Goal: Information Seeking & Learning: Learn about a topic

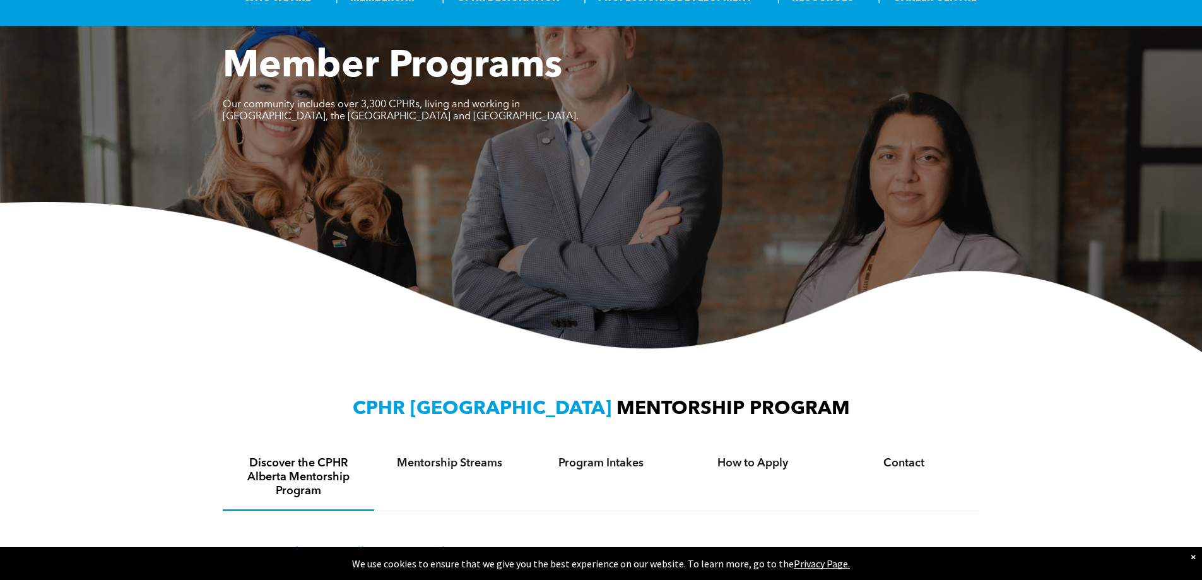
scroll to position [442, 0]
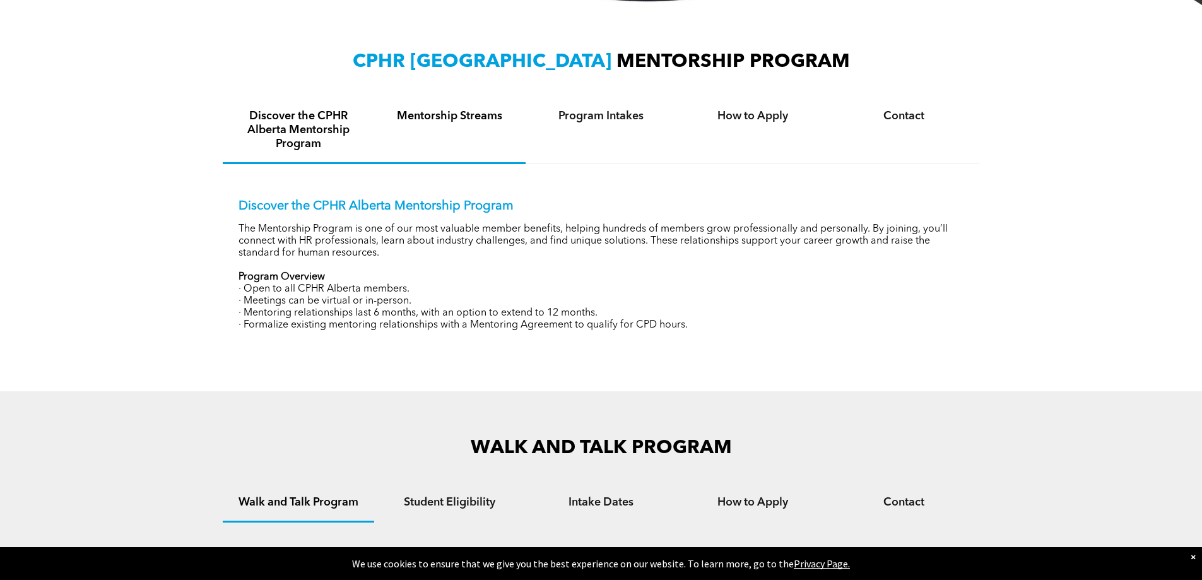
click at [469, 131] on div "Mentorship Streams" at bounding box center [449, 131] width 151 height 66
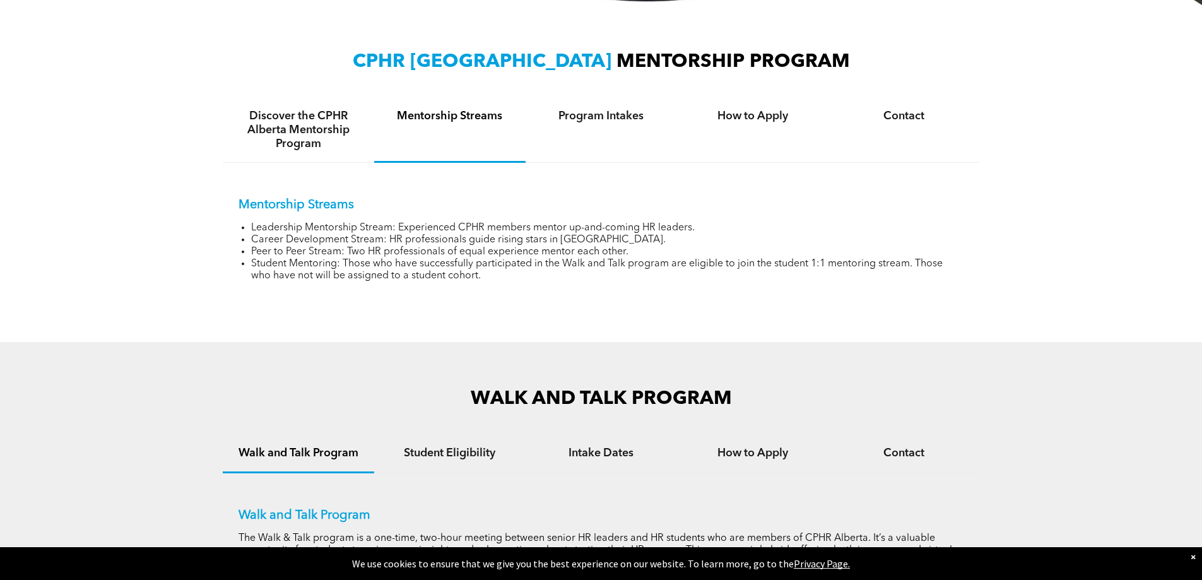
click at [410, 234] on li "Career Development Stream: HR professionals guide rising stars in [GEOGRAPHIC_D…" at bounding box center [607, 240] width 713 height 12
drag, startPoint x: 411, startPoint y: 235, endPoint x: 410, endPoint y: 245, distance: 10.7
click at [411, 236] on li "Career Development Stream: HR professionals guide rising stars in [GEOGRAPHIC_D…" at bounding box center [607, 240] width 713 height 12
click at [406, 289] on div "Mentorship Streams Leadership Mentorship Stream: Experienced CPHR members mento…" at bounding box center [601, 230] width 757 height 135
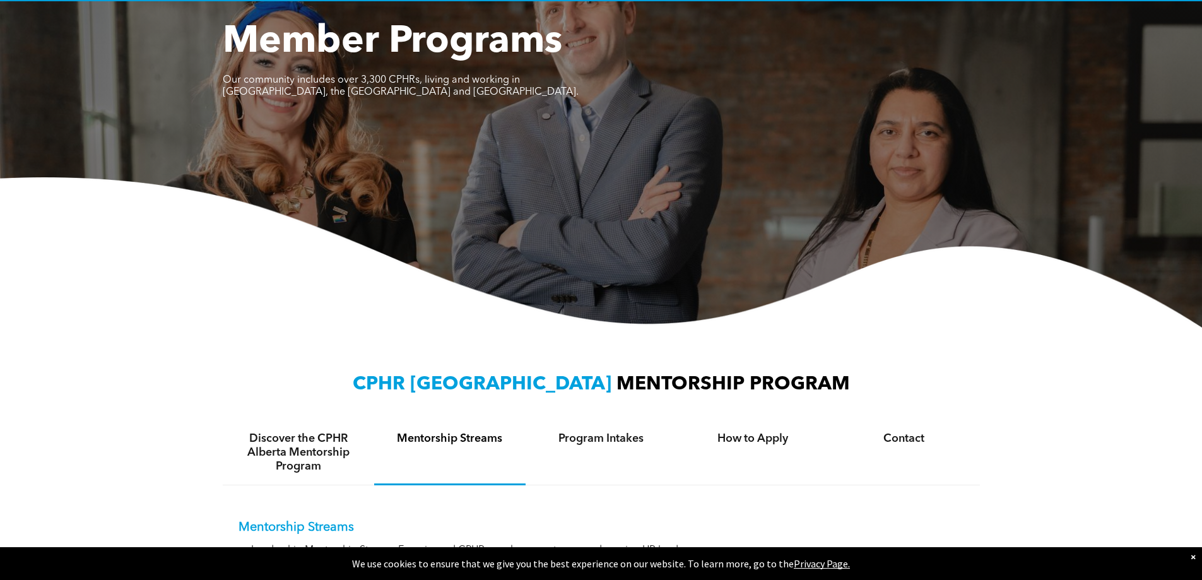
scroll to position [0, 0]
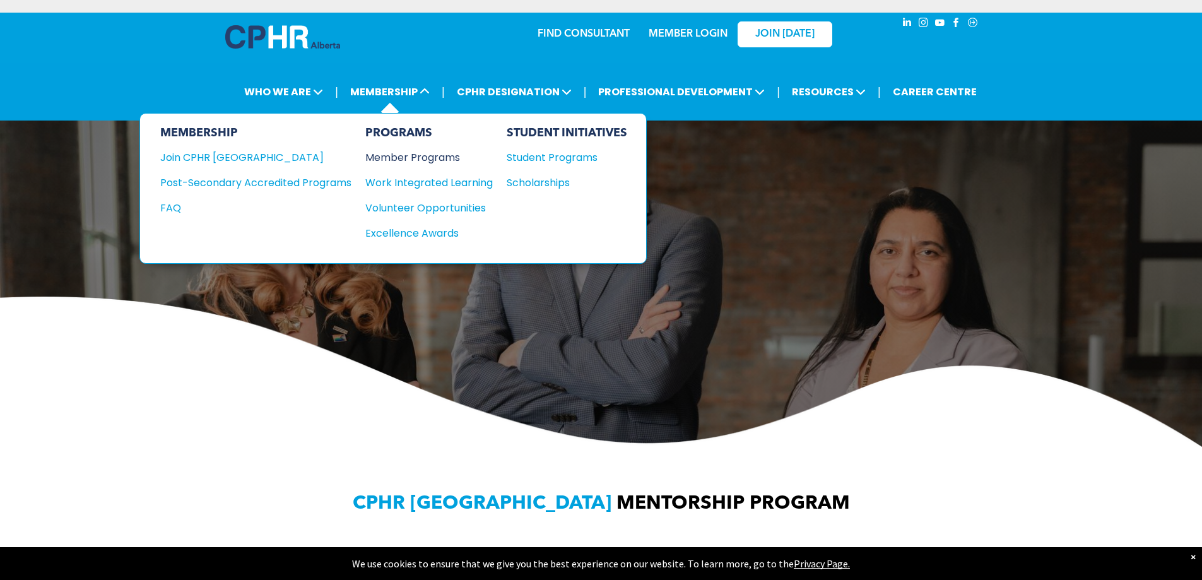
click at [402, 158] on div "Member Programs" at bounding box center [422, 158] width 115 height 16
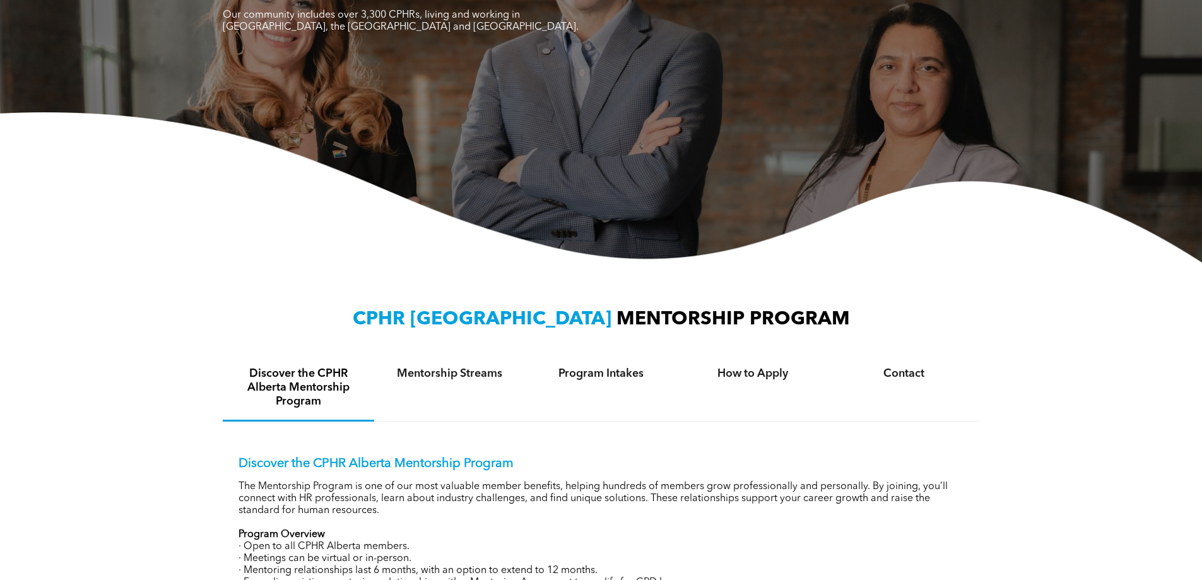
scroll to position [189, 0]
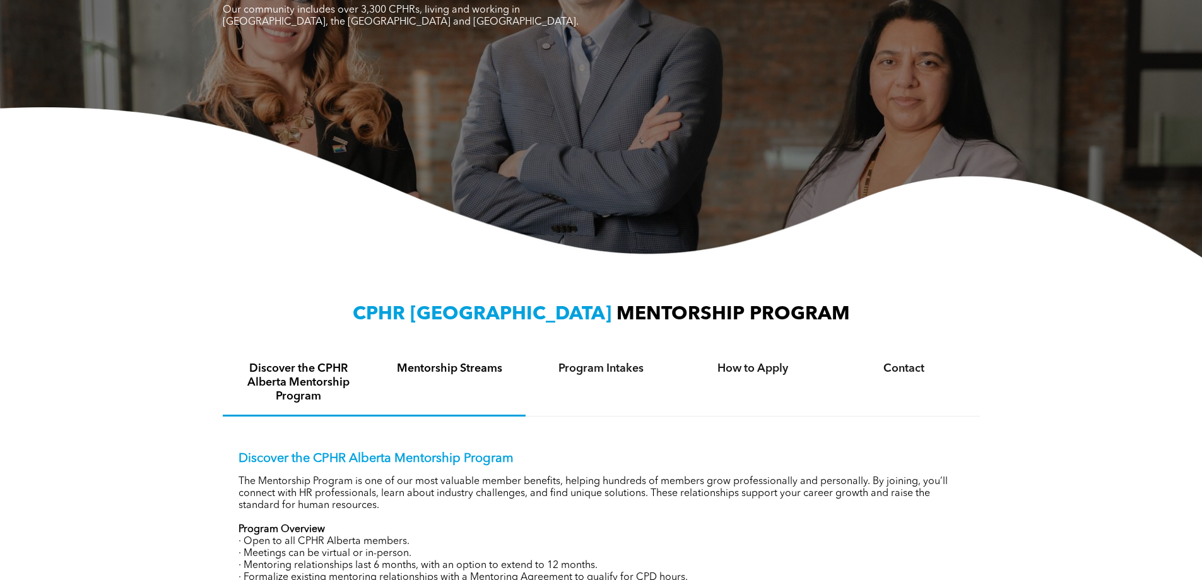
click at [481, 379] on div "Mentorship Streams" at bounding box center [449, 383] width 151 height 66
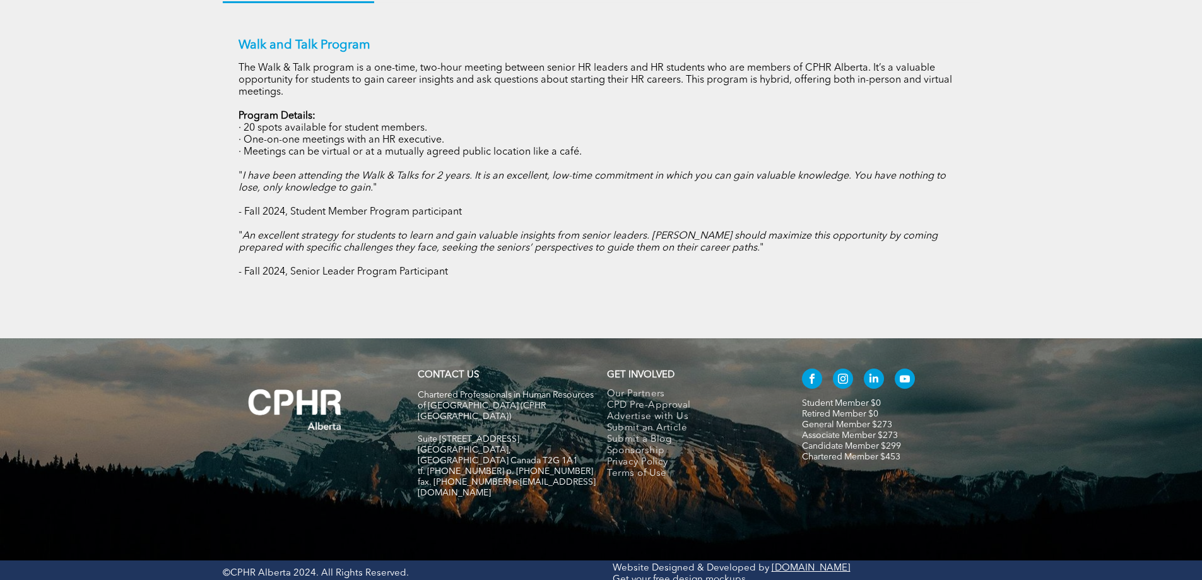
scroll to position [533, 0]
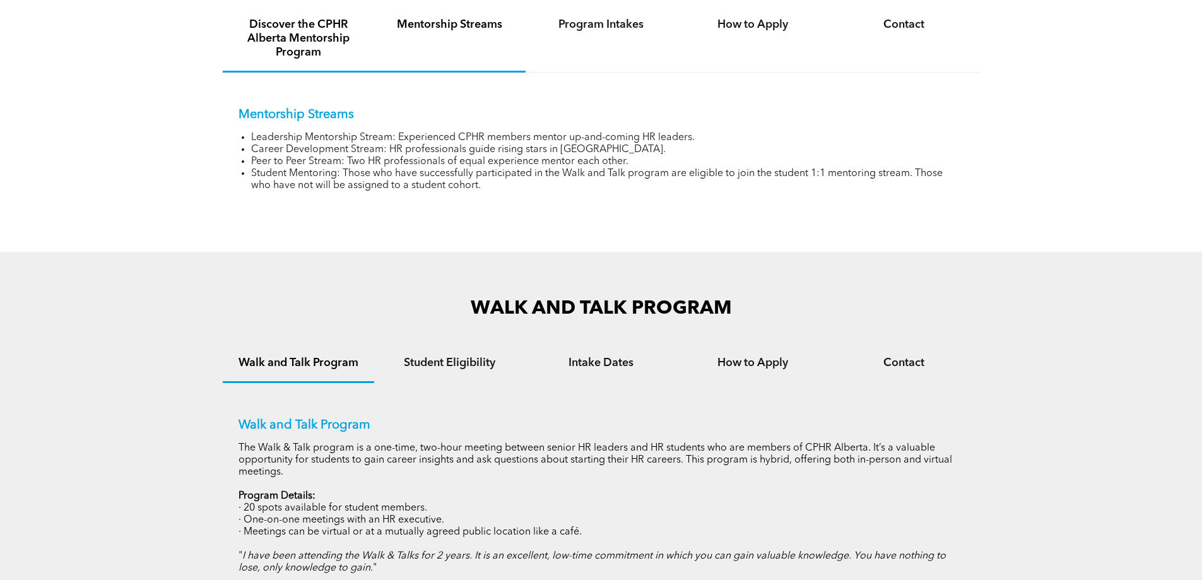
click at [329, 52] on h4 "Discover the CPHR Alberta Mentorship Program" at bounding box center [298, 39] width 129 height 42
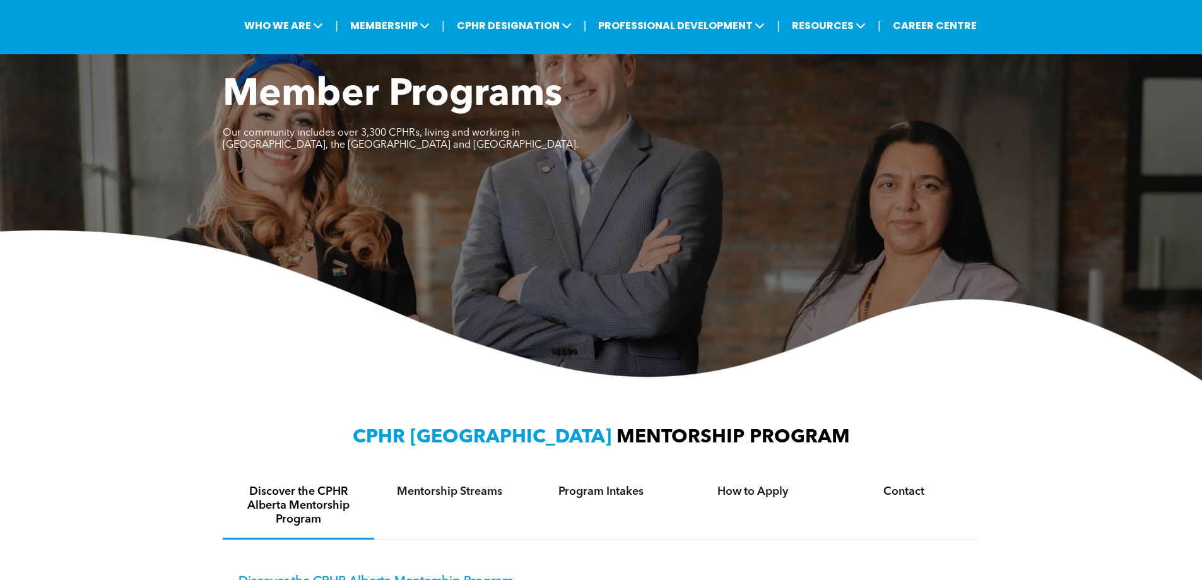
scroll to position [0, 0]
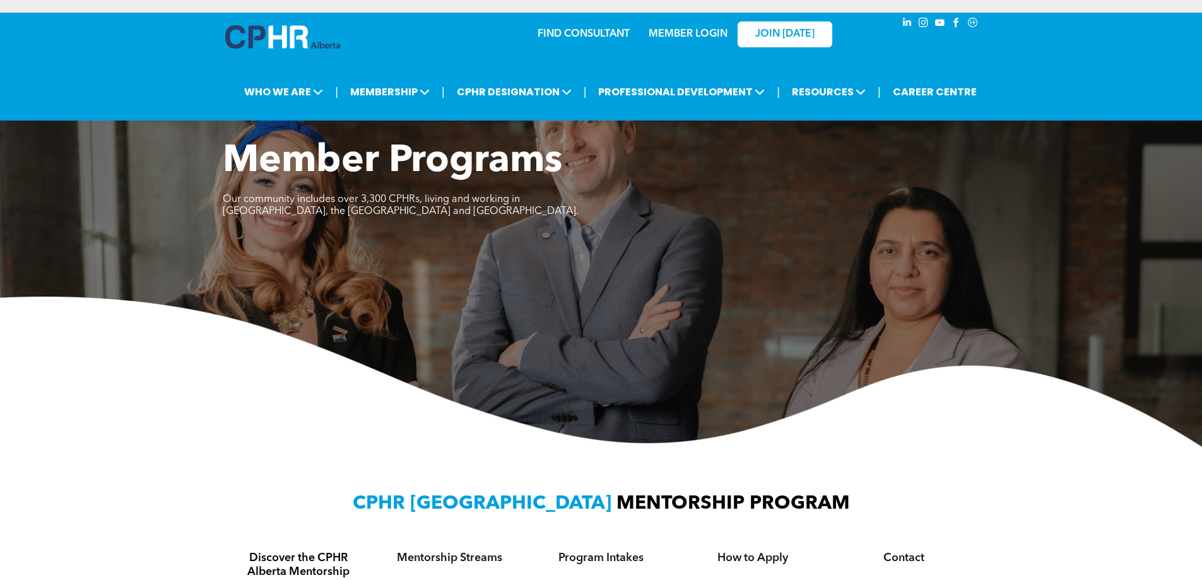
click at [722, 34] on div "JOIN [DATE]" at bounding box center [777, 34] width 116 height 40
click at [703, 30] on link "MEMBER LOGIN" at bounding box center [688, 34] width 79 height 10
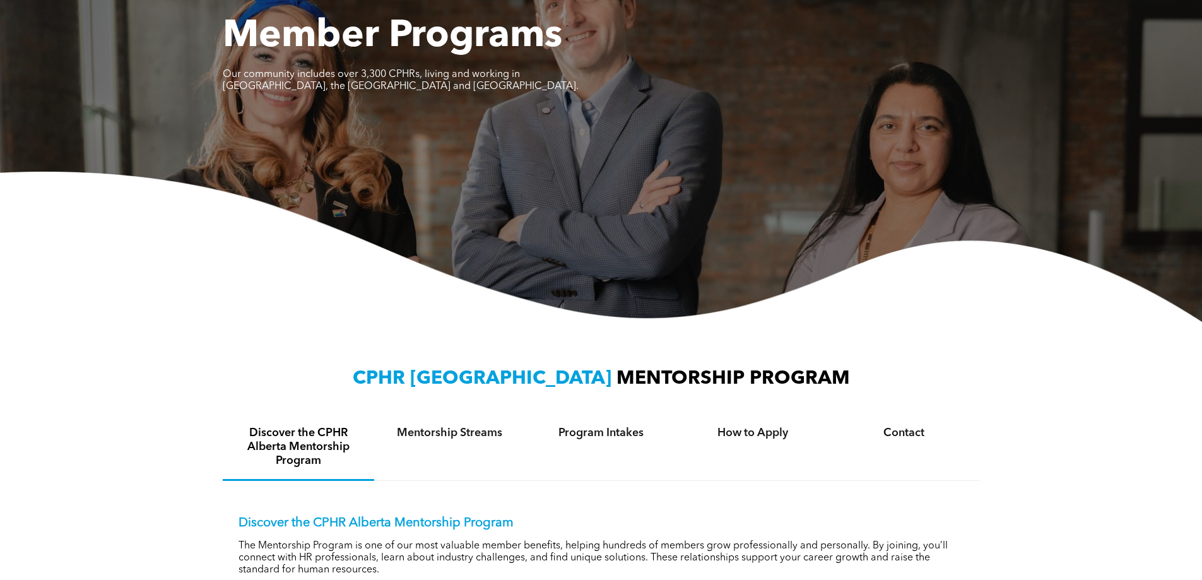
scroll to position [126, 0]
